Goal: Navigation & Orientation: Find specific page/section

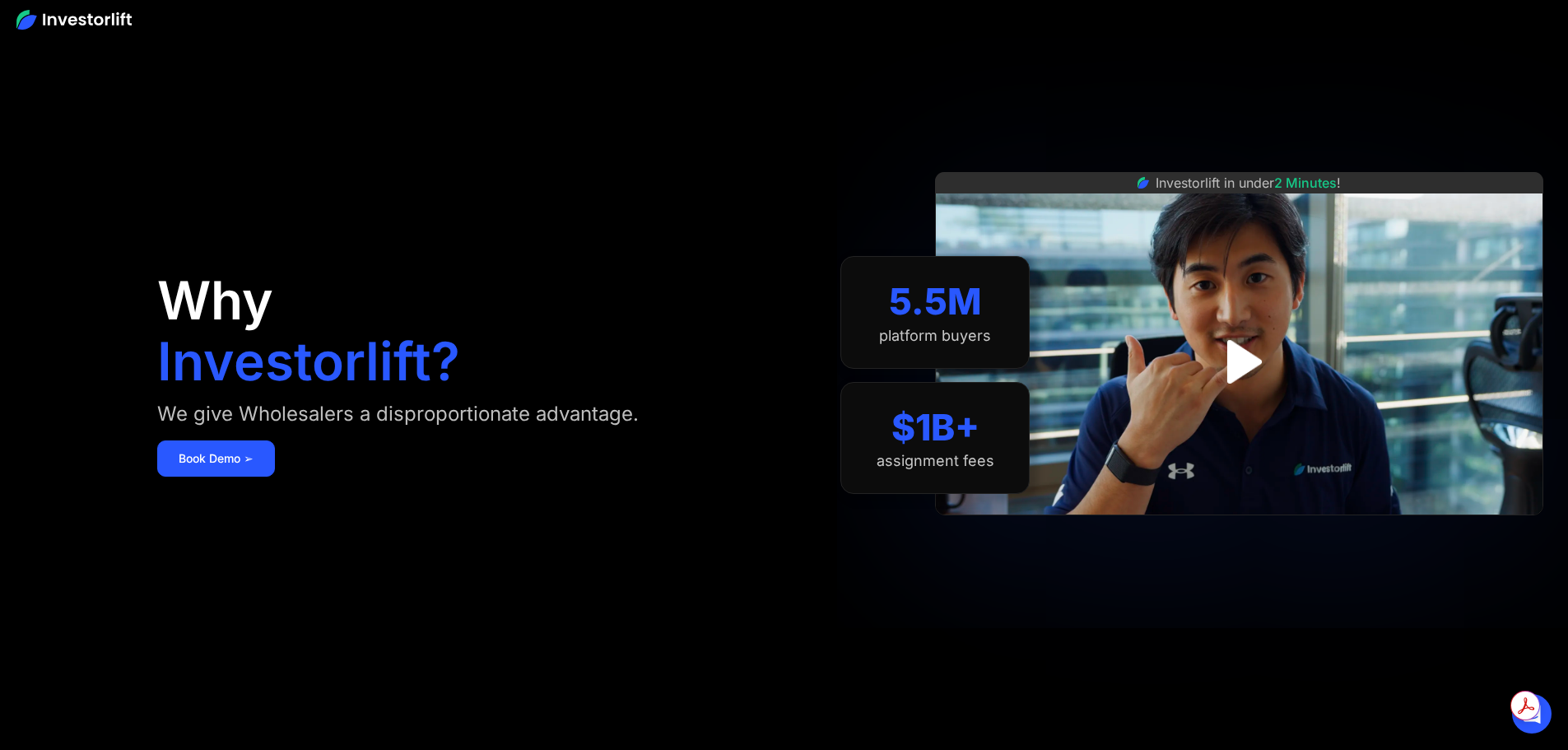
click at [32, 21] on img at bounding box center [73, 20] width 115 height 20
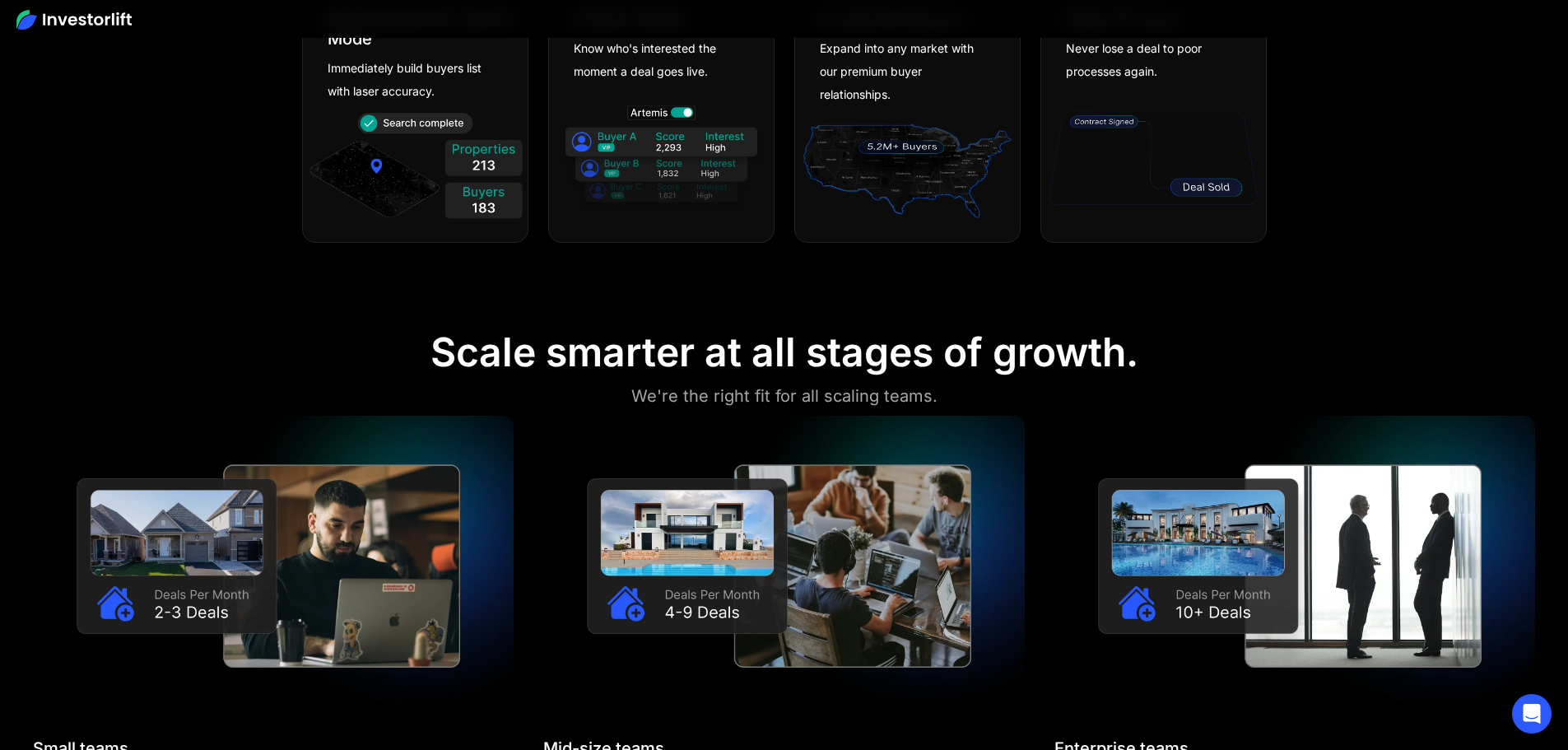
scroll to position [1482, 0]
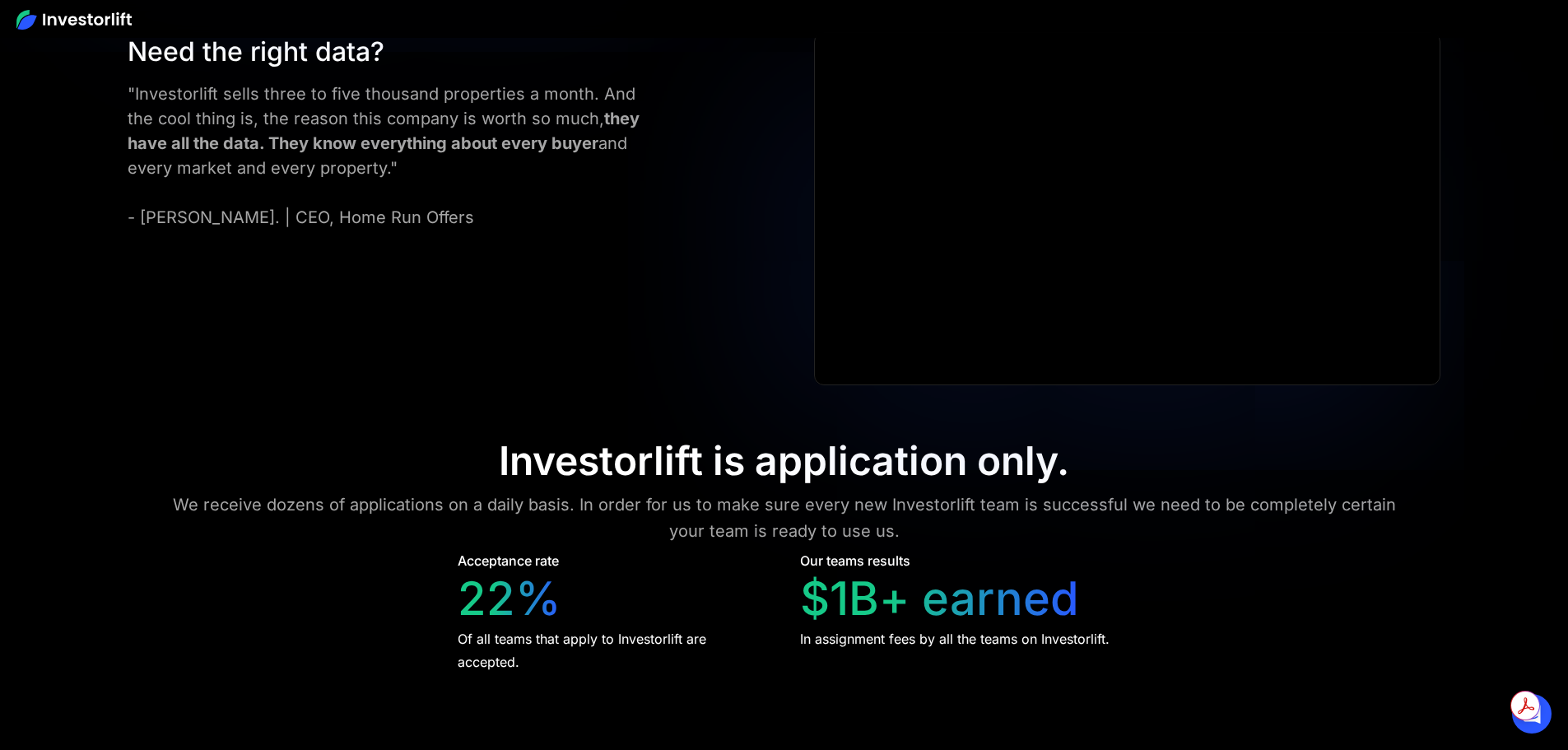
scroll to position [7660, 0]
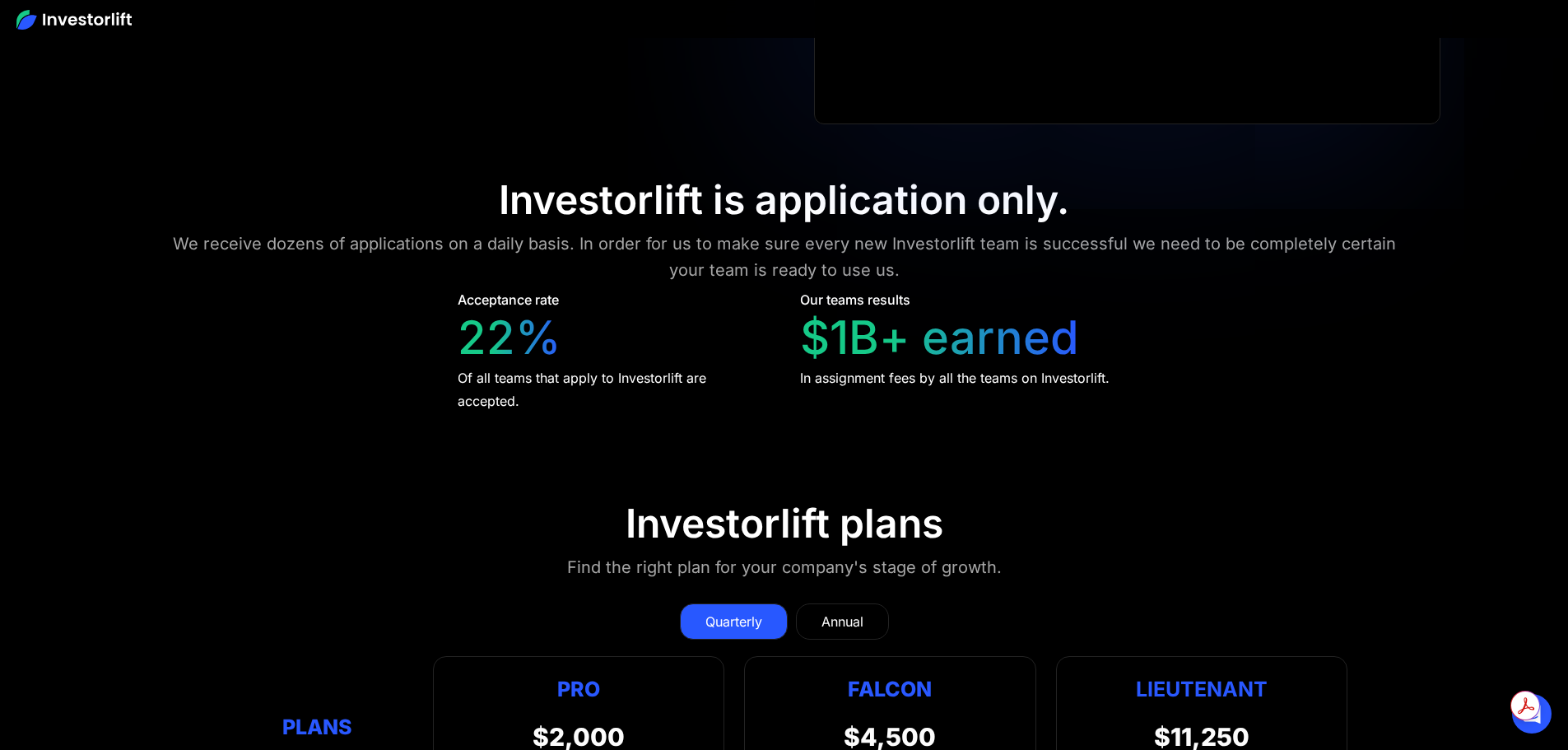
scroll to position [8035, 0]
